Goal: Information Seeking & Learning: Check status

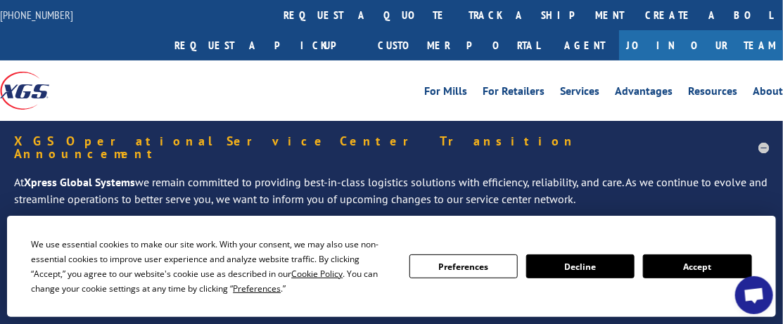
click at [699, 267] on button "Accept" at bounding box center [697, 267] width 108 height 24
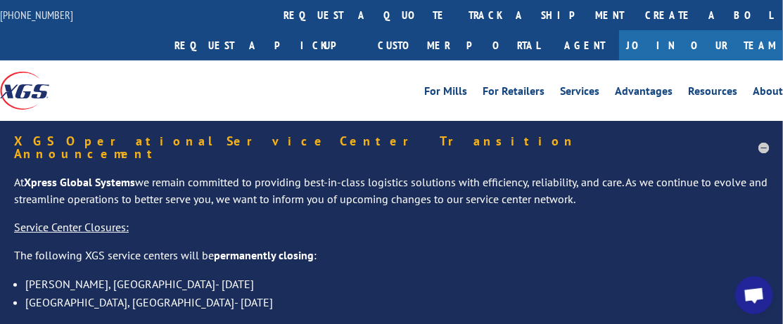
click at [765, 135] on h5 "XGS Operational Service Center Transition Announcement" at bounding box center [391, 147] width 755 height 25
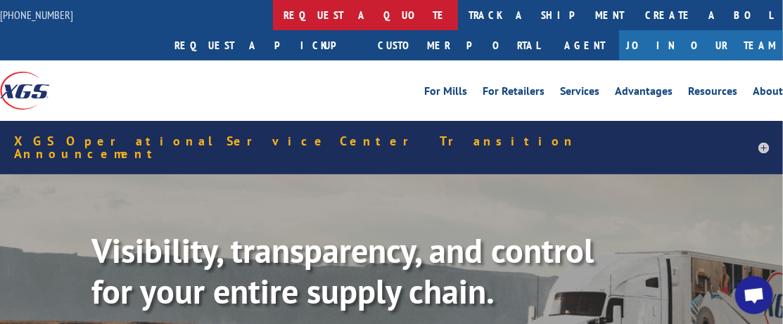
click at [273, 18] on link "request a quote" at bounding box center [365, 15] width 185 height 30
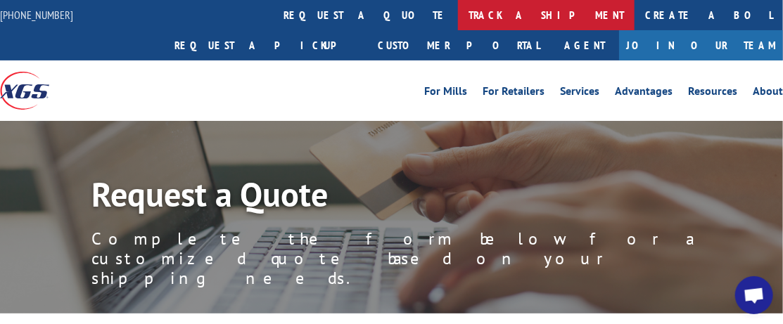
click at [458, 18] on link "track a shipment" at bounding box center [546, 15] width 177 height 30
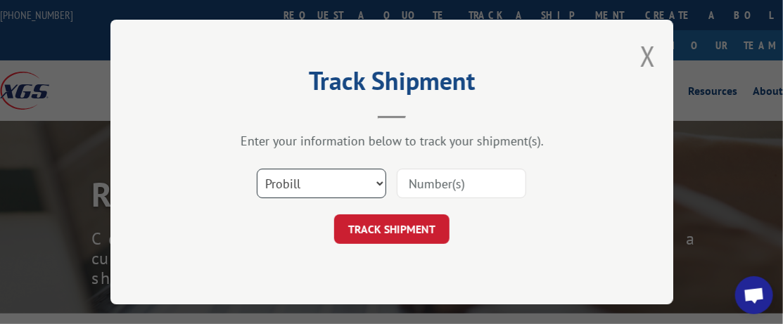
click at [321, 177] on select "Select category... Probill BOL PO" at bounding box center [321, 184] width 129 height 30
select select "po"
click at [257, 169] on select "Select category... Probill BOL PO" at bounding box center [321, 184] width 129 height 30
click at [419, 187] on input at bounding box center [461, 184] width 129 height 30
type input "37602"
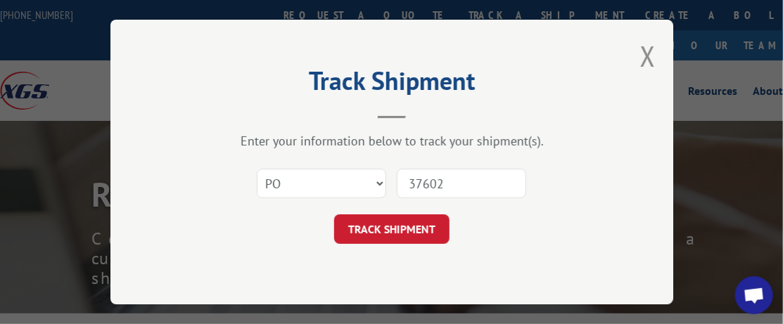
click button "TRACK SHIPMENT" at bounding box center [391, 230] width 115 height 30
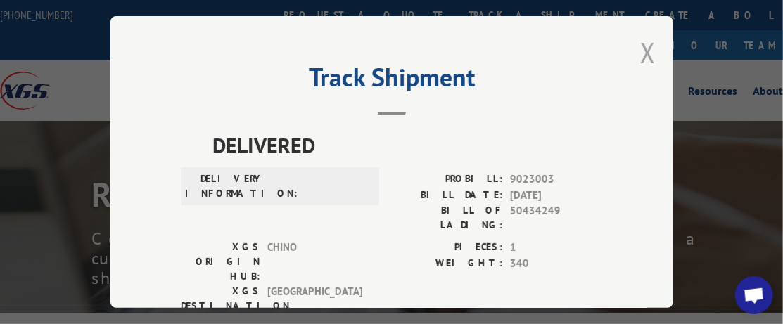
click at [647, 57] on button "Close modal" at bounding box center [647, 52] width 15 height 37
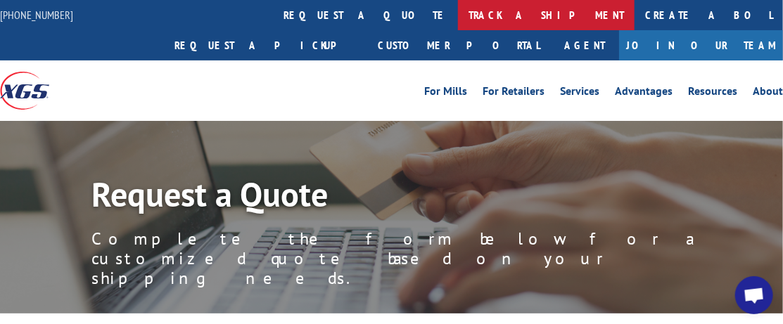
click at [458, 19] on link "track a shipment" at bounding box center [546, 15] width 177 height 30
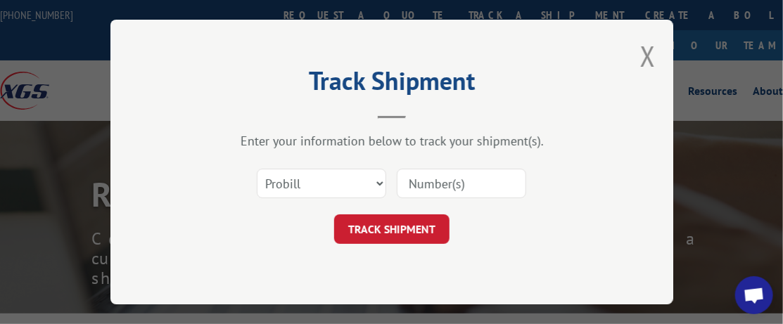
click at [635, 54] on div "Track Shipment Enter your information below to track your shipment(s). Select c…" at bounding box center [391, 162] width 563 height 285
click at [646, 55] on button "Close modal" at bounding box center [647, 55] width 15 height 37
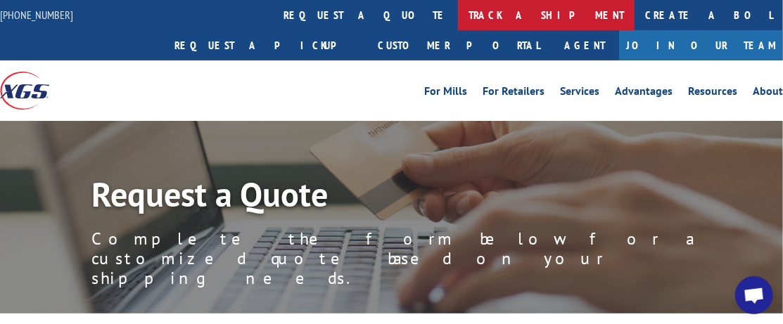
click at [458, 21] on link "track a shipment" at bounding box center [546, 15] width 177 height 30
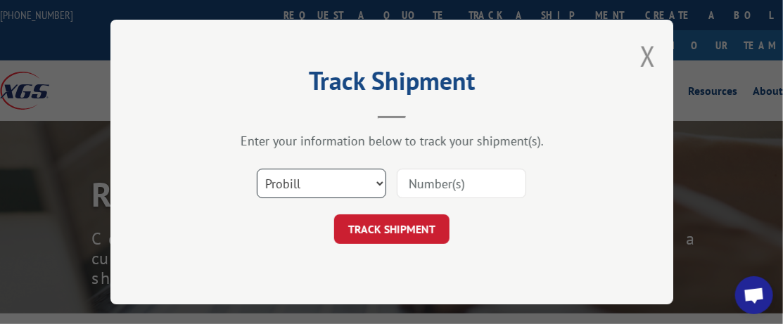
click at [348, 187] on select "Select category... Probill BOL PO" at bounding box center [321, 184] width 129 height 30
select select "po"
click at [257, 169] on select "Select category... Probill BOL PO" at bounding box center [321, 184] width 129 height 30
click at [438, 181] on input at bounding box center [461, 184] width 129 height 30
type input "37580"
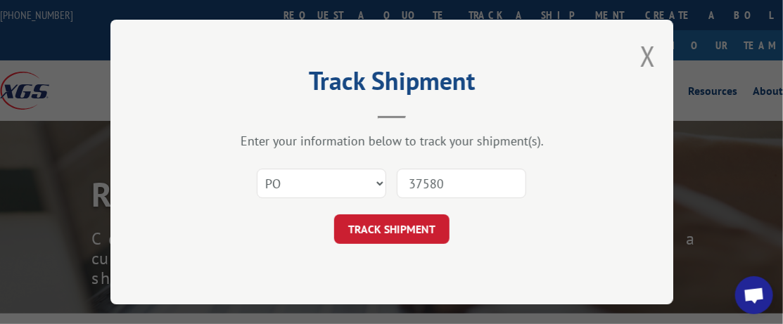
click button "TRACK SHIPMENT" at bounding box center [391, 230] width 115 height 30
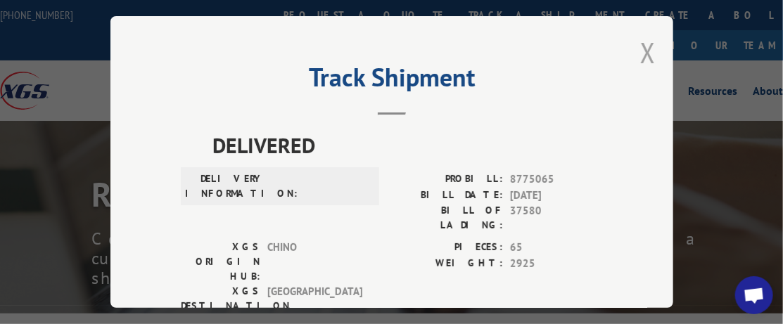
click at [640, 51] on button "Close modal" at bounding box center [647, 52] width 15 height 37
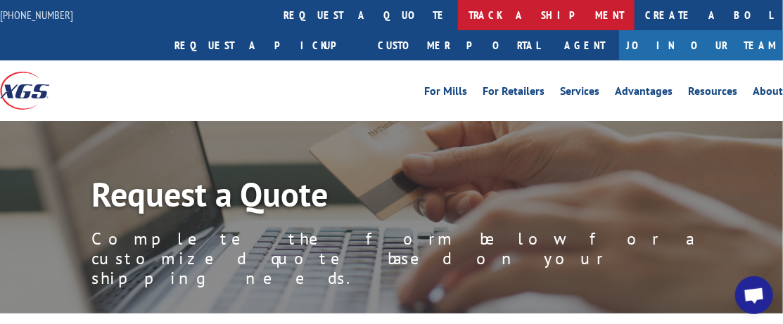
click at [458, 15] on link "track a shipment" at bounding box center [546, 15] width 177 height 30
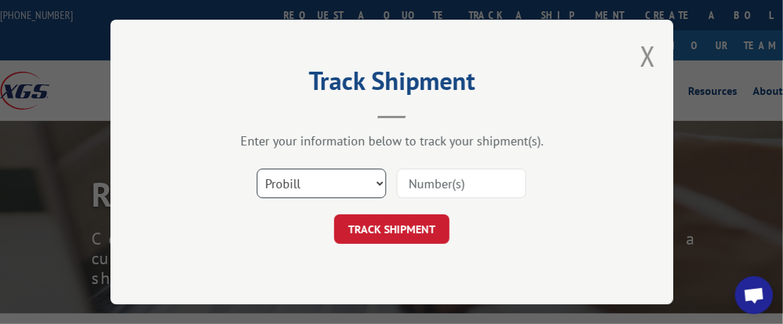
click at [355, 188] on select "Select category... Probill BOL PO" at bounding box center [321, 184] width 129 height 30
select select "po"
click at [257, 169] on select "Select category... Probill BOL PO" at bounding box center [321, 184] width 129 height 30
click at [415, 186] on input at bounding box center [461, 184] width 129 height 30
type input "37562"
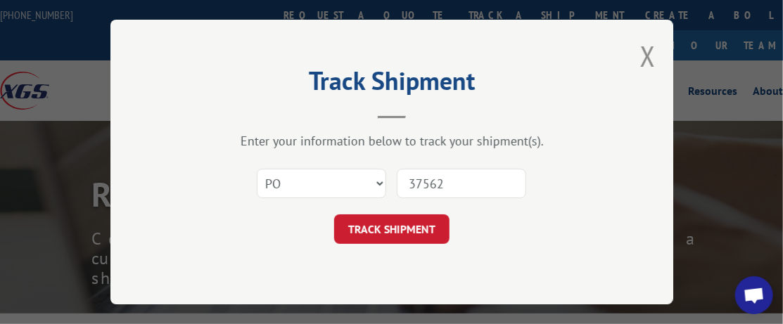
click button "TRACK SHIPMENT" at bounding box center [391, 230] width 115 height 30
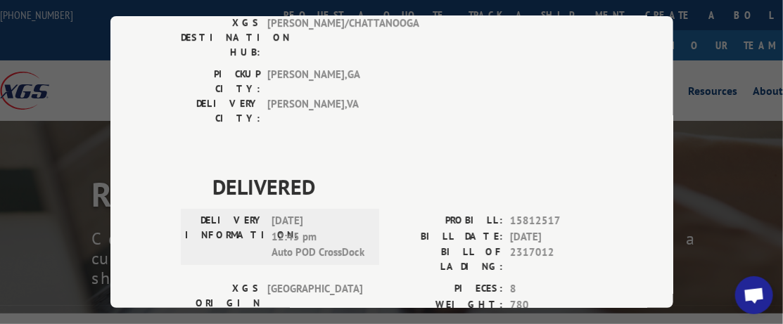
scroll to position [1481, 0]
